Goal: Navigation & Orientation: Find specific page/section

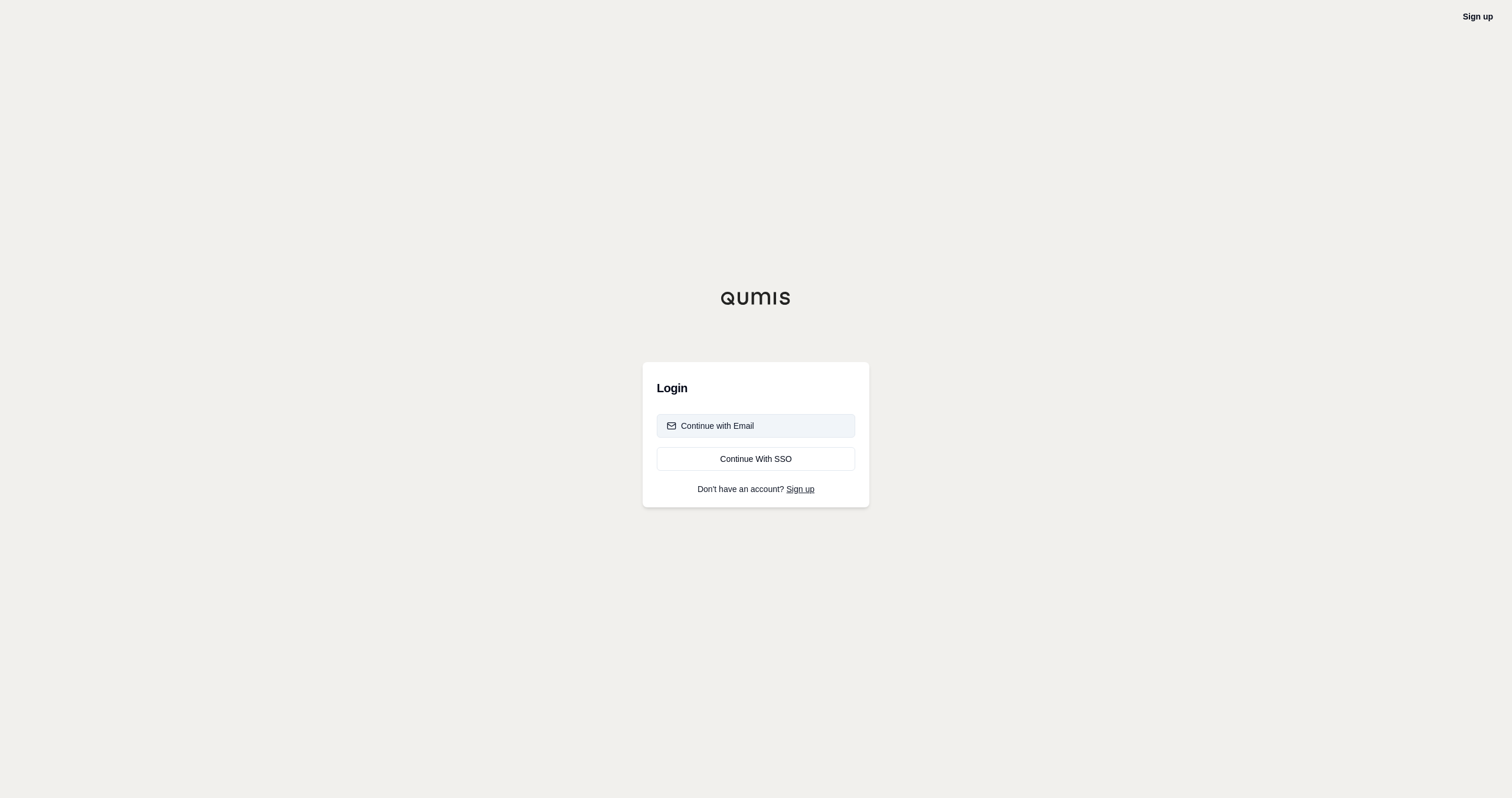
click at [789, 423] on button "Continue with Email" at bounding box center [756, 426] width 198 height 24
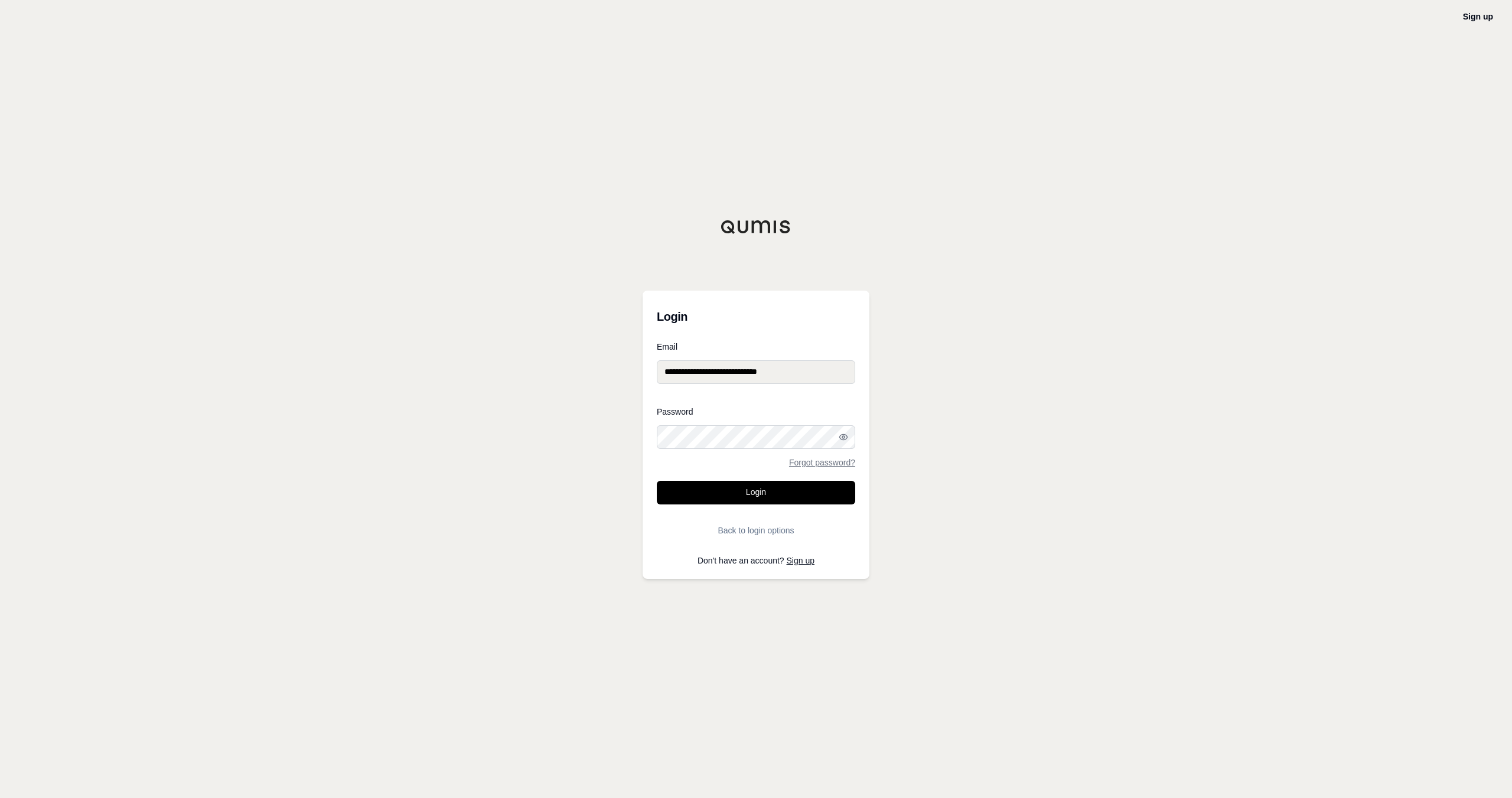
click at [788, 478] on form "**********" at bounding box center [756, 442] width 198 height 200
click at [784, 484] on button "Login" at bounding box center [756, 492] width 198 height 24
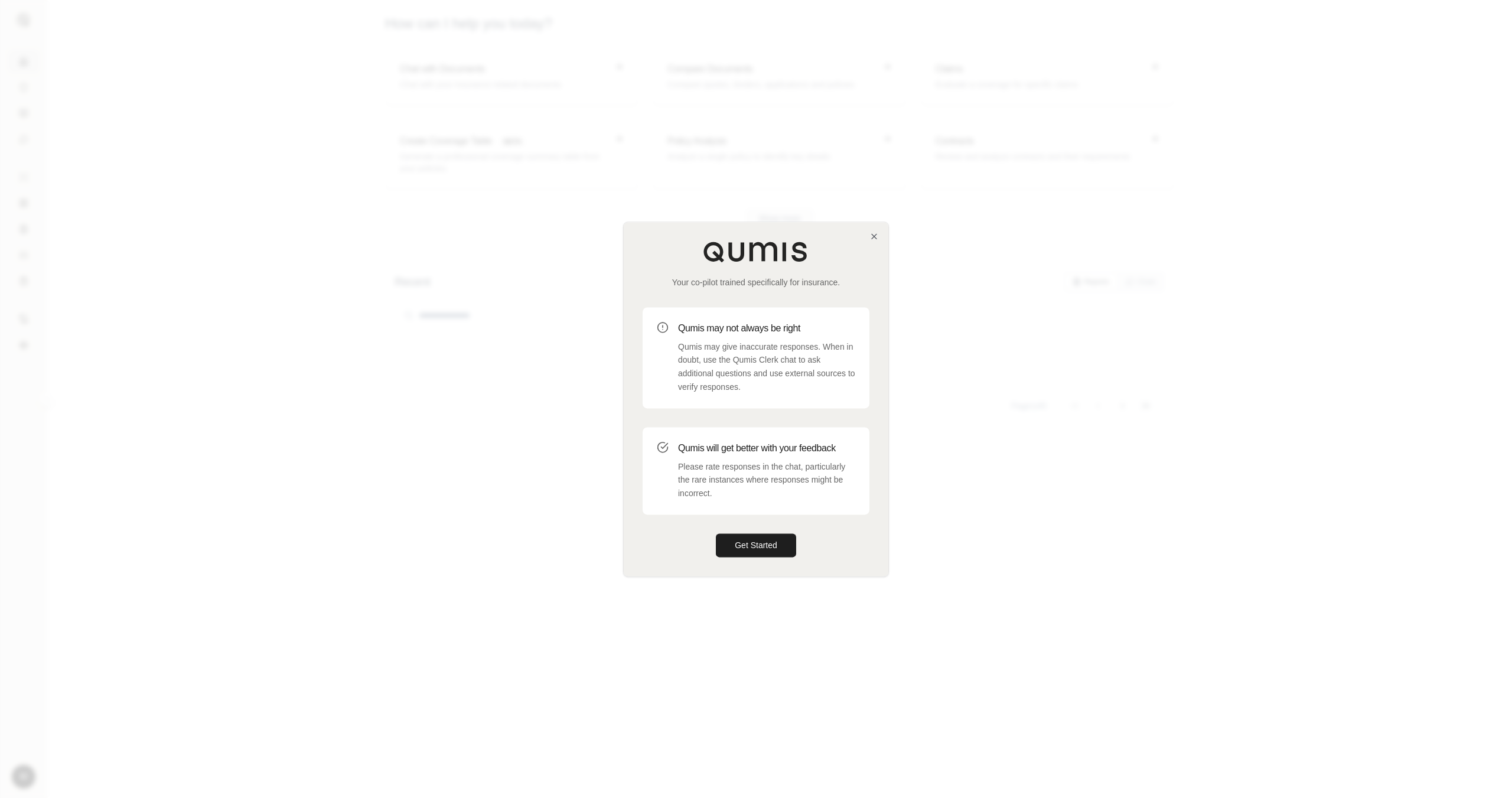
click at [869, 234] on div "Your co-pilot trained specifically for insurance. Qumis may not always be right…" at bounding box center [756, 398] width 265 height 354
click at [876, 238] on icon "button" at bounding box center [874, 236] width 5 height 5
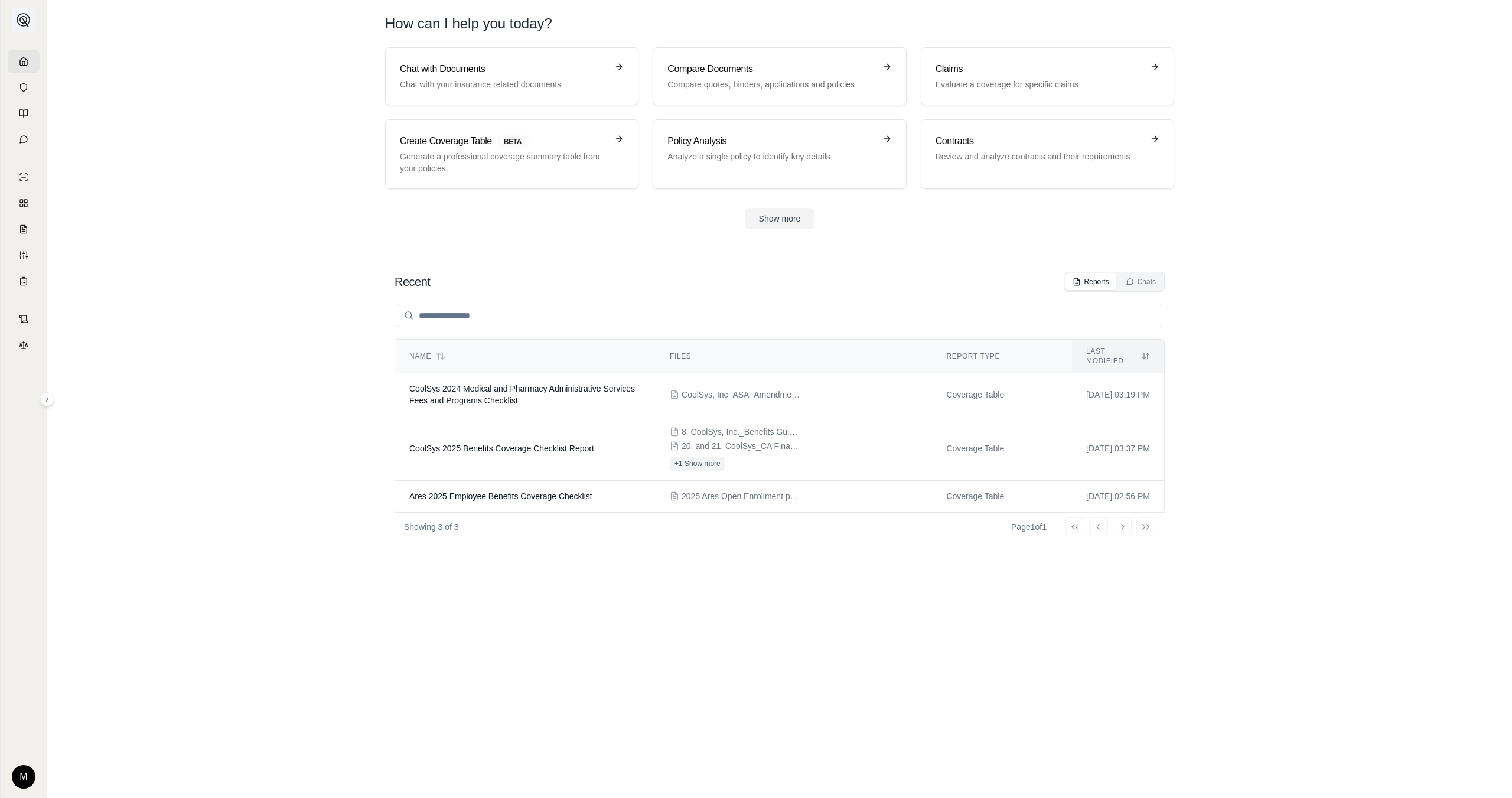
click at [21, 11] on button at bounding box center [24, 20] width 24 height 24
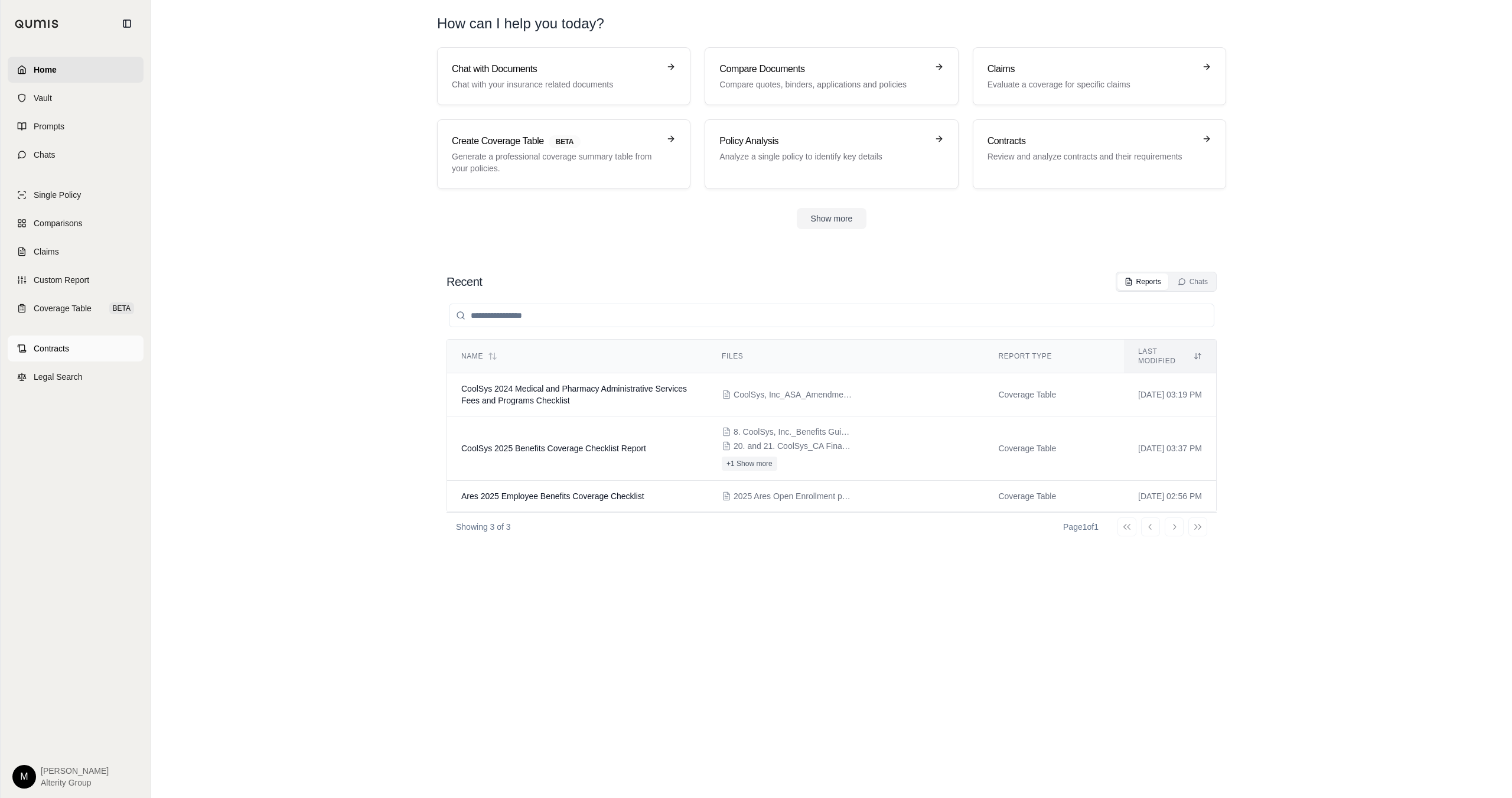
click at [101, 352] on link "Contracts" at bounding box center [75, 348] width 136 height 26
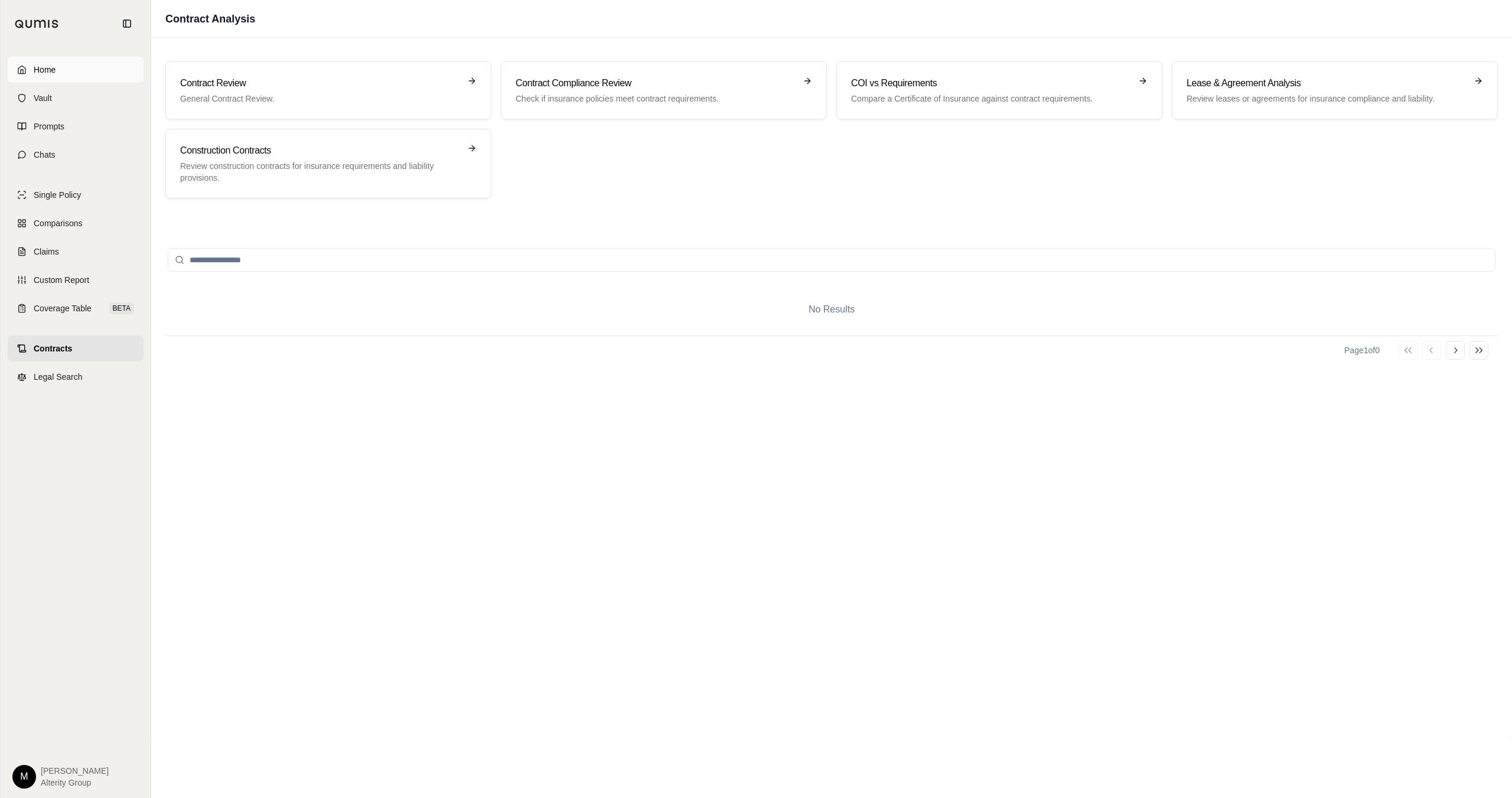
click at [80, 68] on link "Home" at bounding box center [75, 69] width 136 height 26
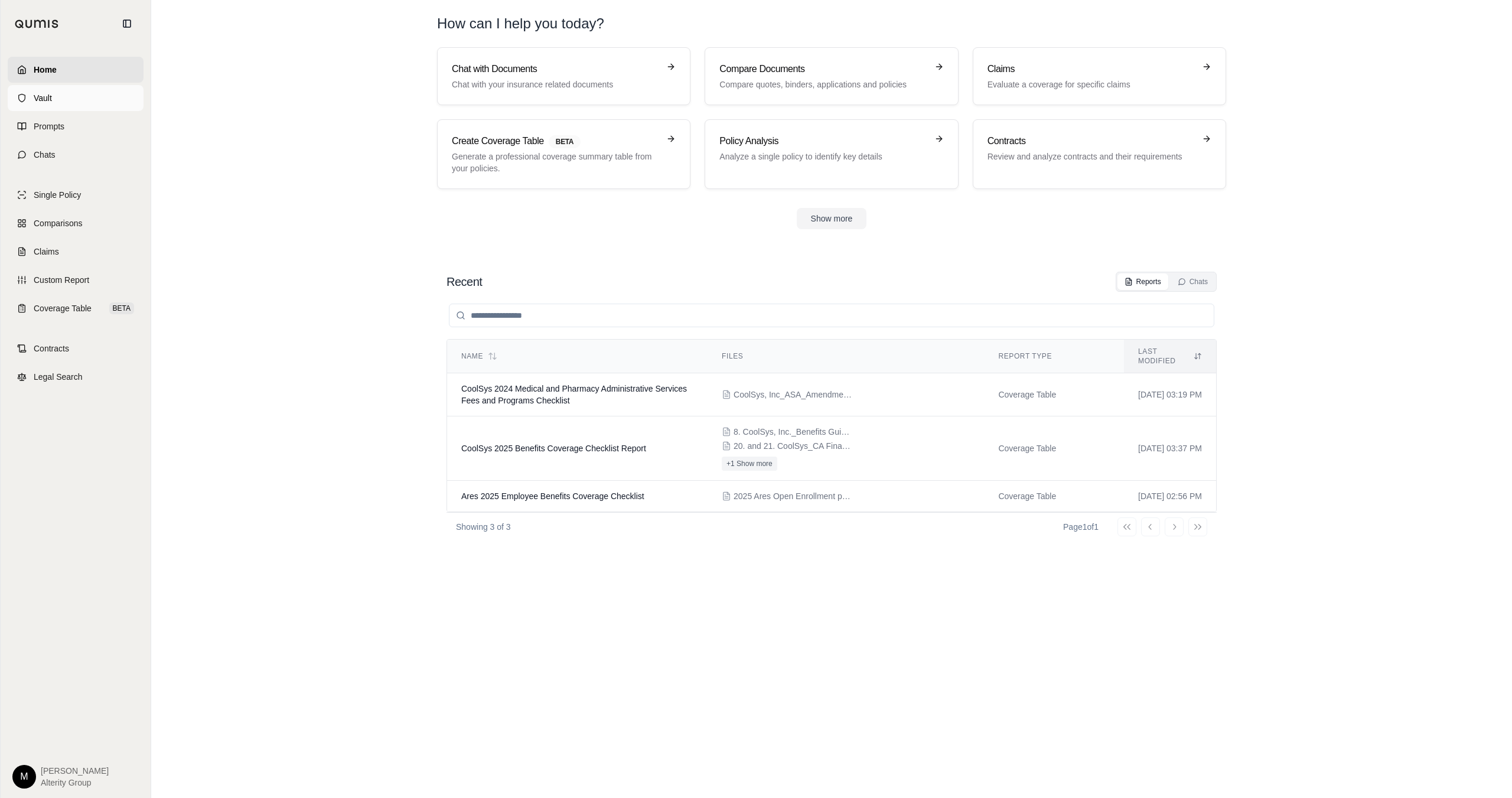
click at [74, 97] on link "Vault" at bounding box center [75, 98] width 136 height 26
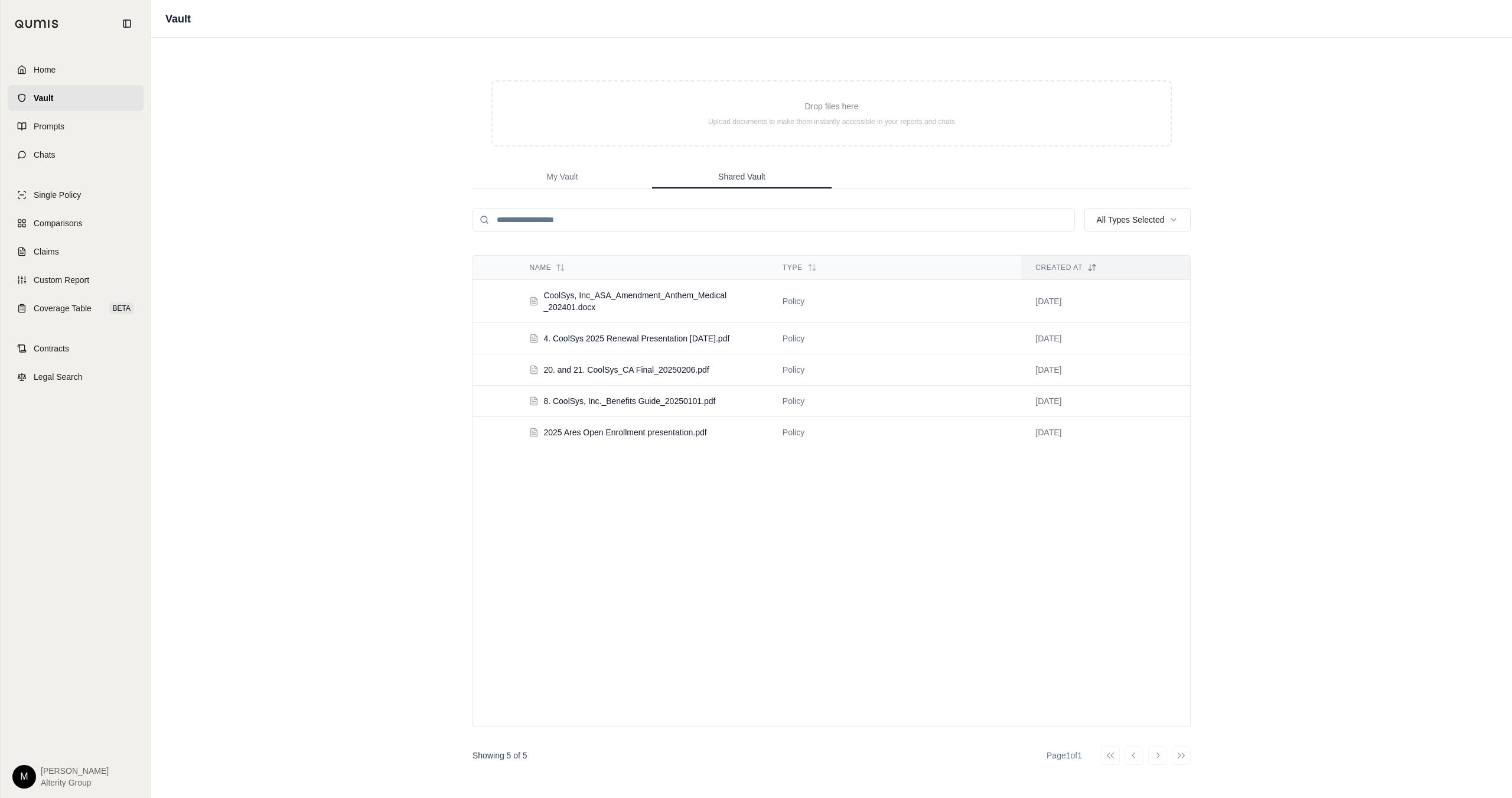
click at [727, 174] on span "Shared Vault" at bounding box center [741, 176] width 47 height 12
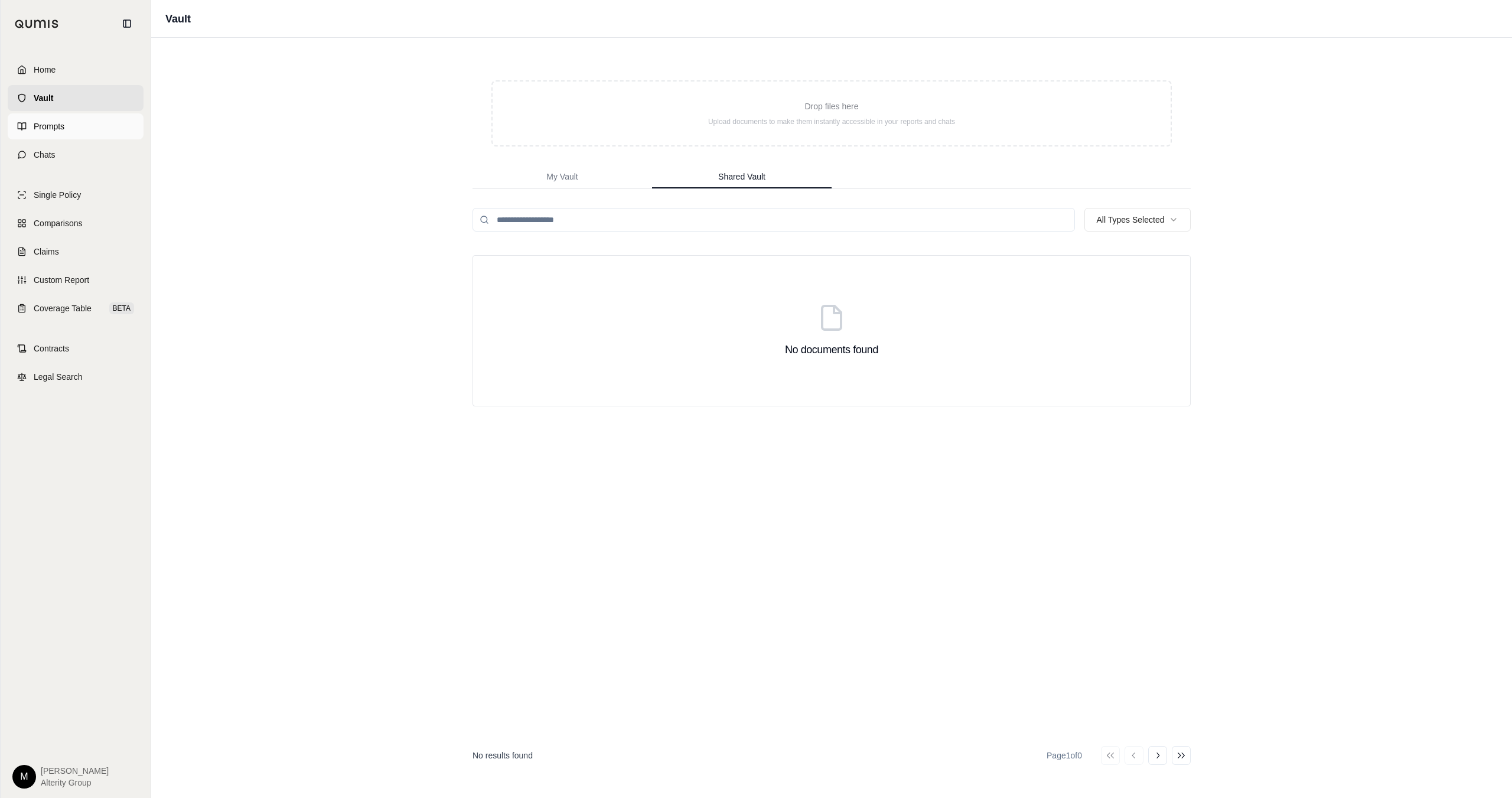
click at [87, 126] on link "Prompts" at bounding box center [75, 126] width 136 height 26
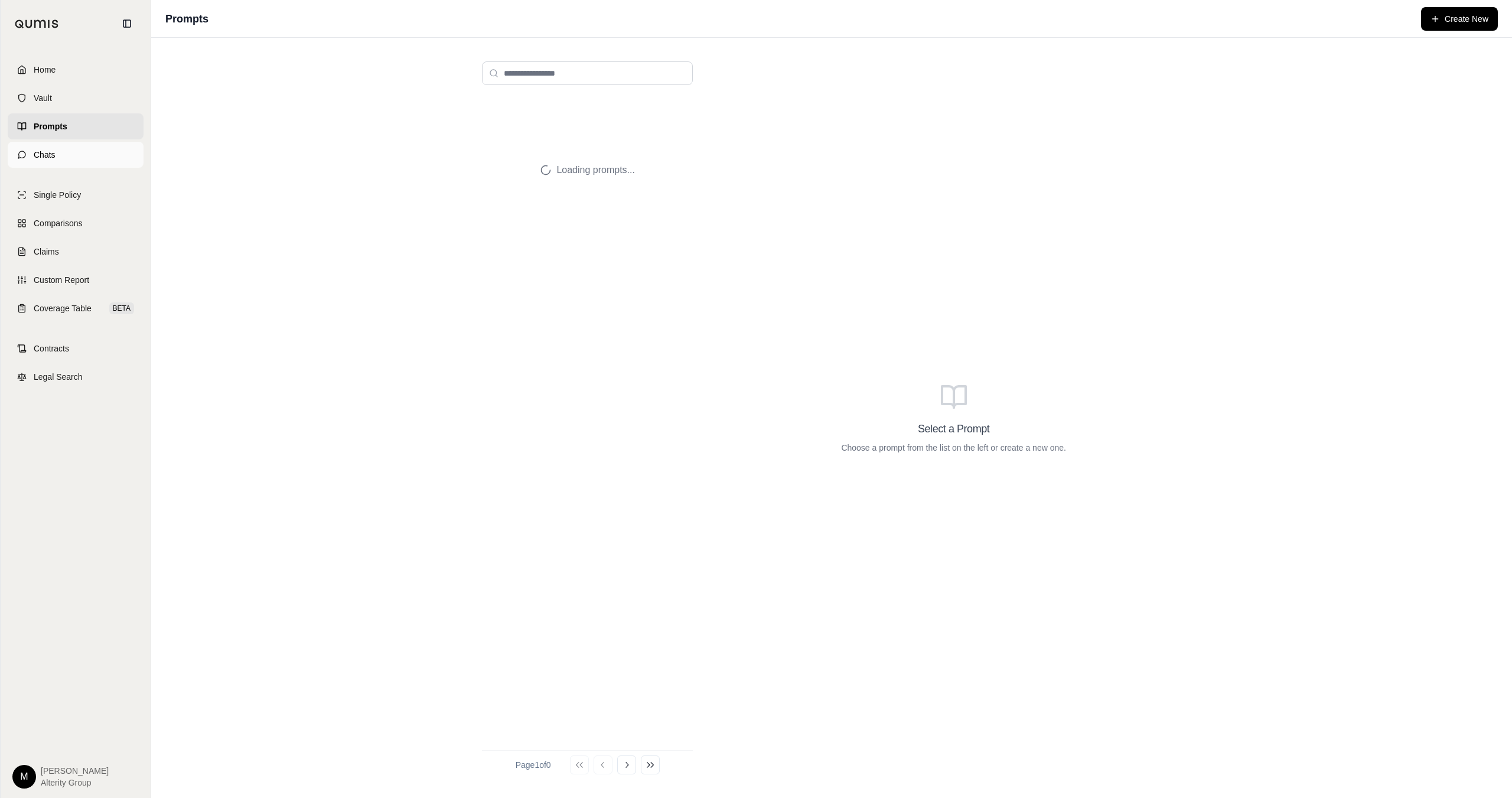
click at [77, 152] on link "Chats" at bounding box center [75, 154] width 136 height 26
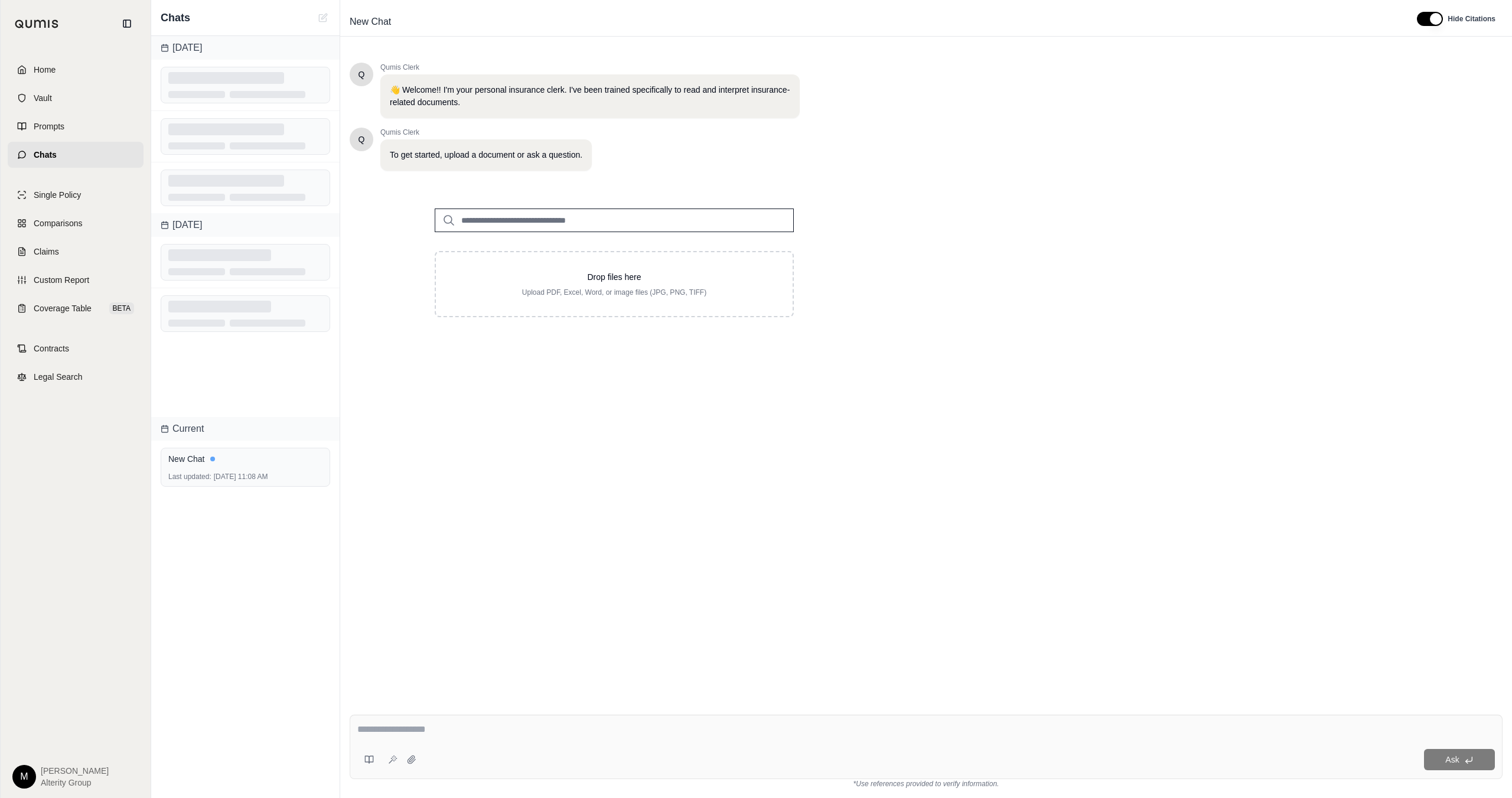
click at [24, 769] on html "Home Vault Prompts Chats Single Policy Comparisons Claims Custom Report Coverag…" at bounding box center [756, 399] width 1512 height 798
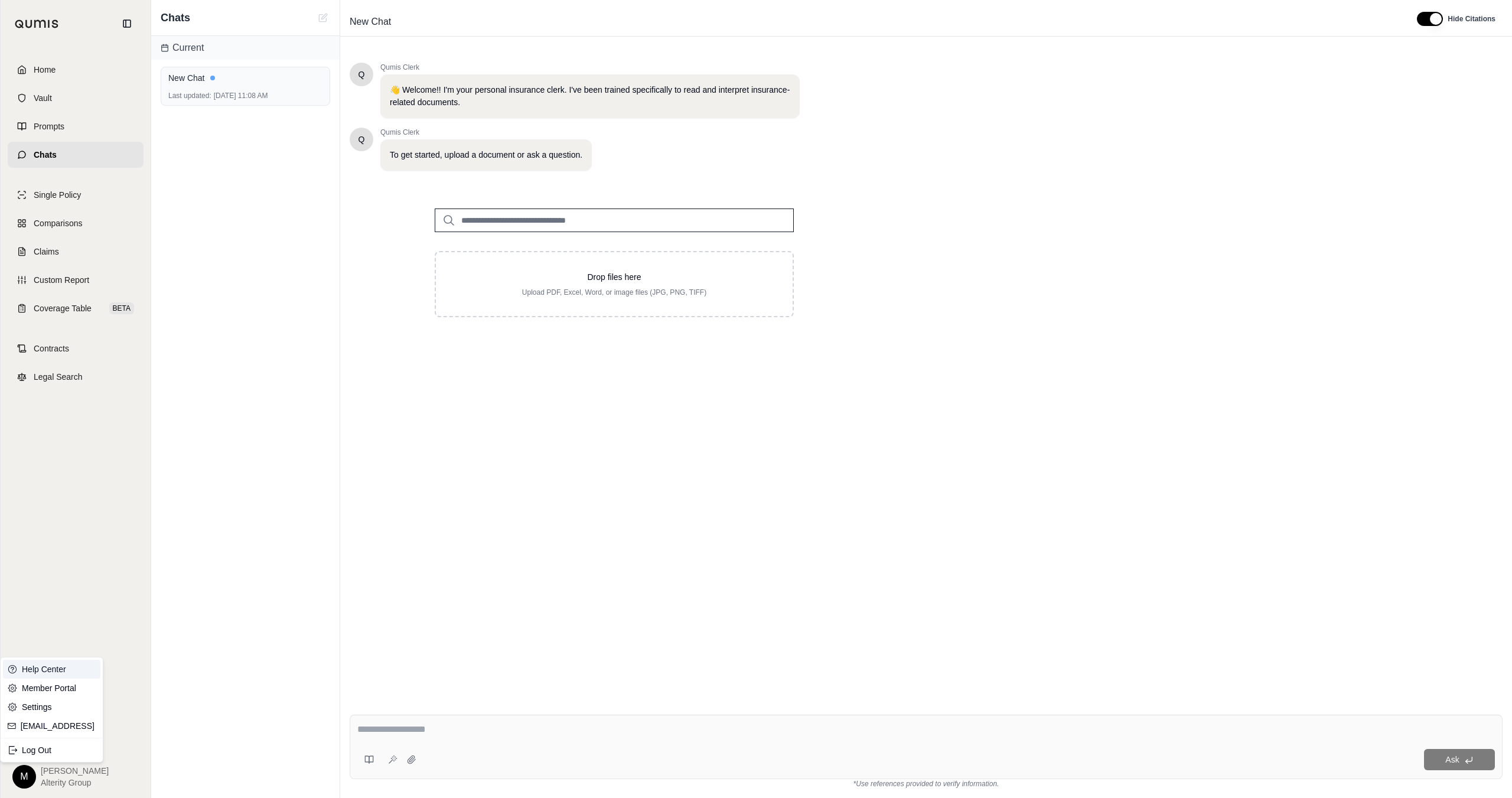
click at [68, 669] on link "Help Center" at bounding box center [52, 669] width 97 height 19
click at [33, 775] on html "Home Vault Prompts Chats Single Policy Comparisons Claims Custom Report Coverag…" at bounding box center [756, 399] width 1512 height 798
click at [67, 688] on link "Member Portal" at bounding box center [52, 688] width 97 height 19
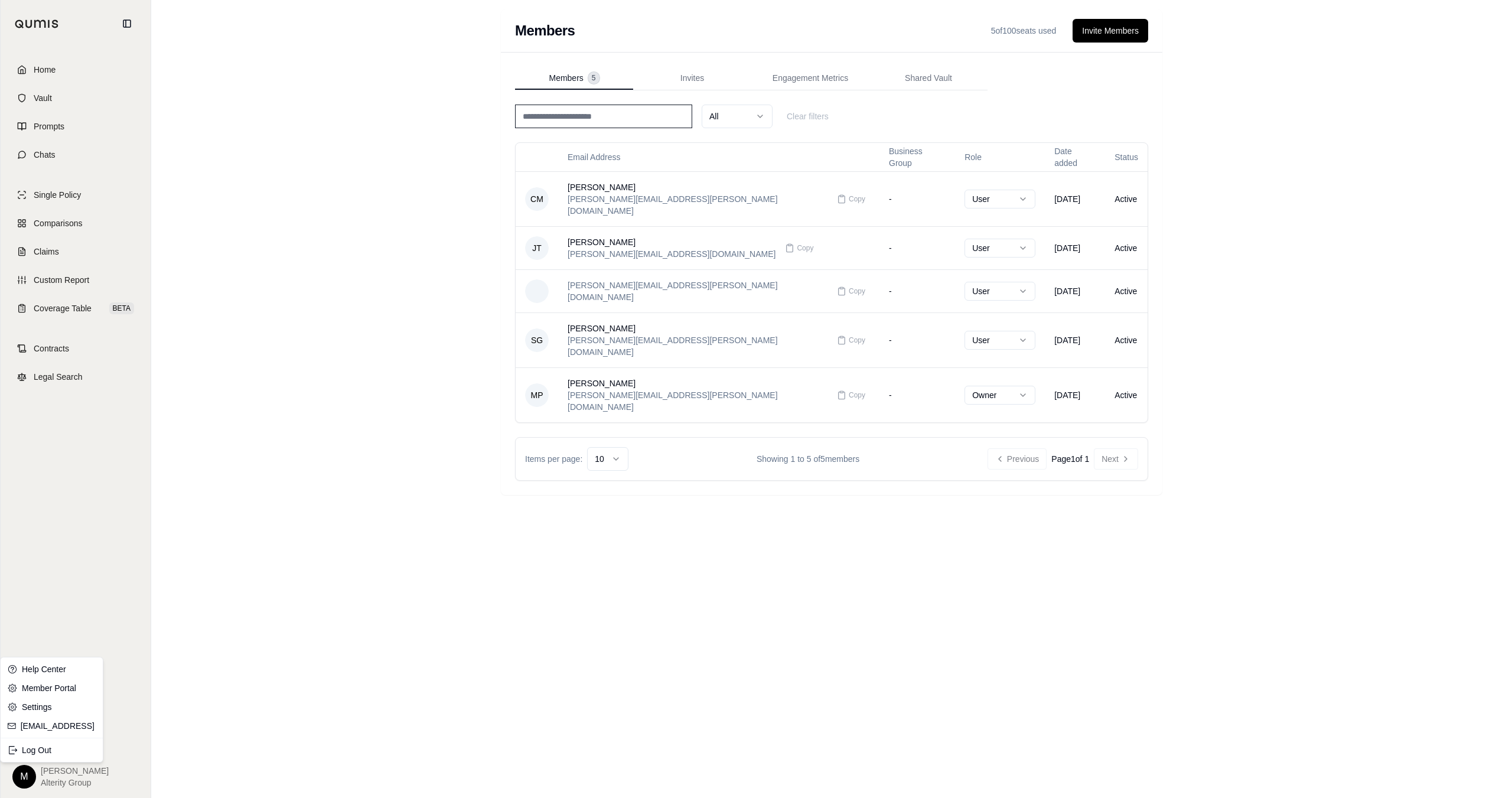
click at [23, 771] on html "Home Vault Prompts Chats Single Policy Comparisons Claims Custom Report Coverag…" at bounding box center [756, 399] width 1512 height 798
click at [42, 719] on div "[EMAIL_ADDRESS]" at bounding box center [52, 726] width 97 height 19
